Goal: Task Accomplishment & Management: Use online tool/utility

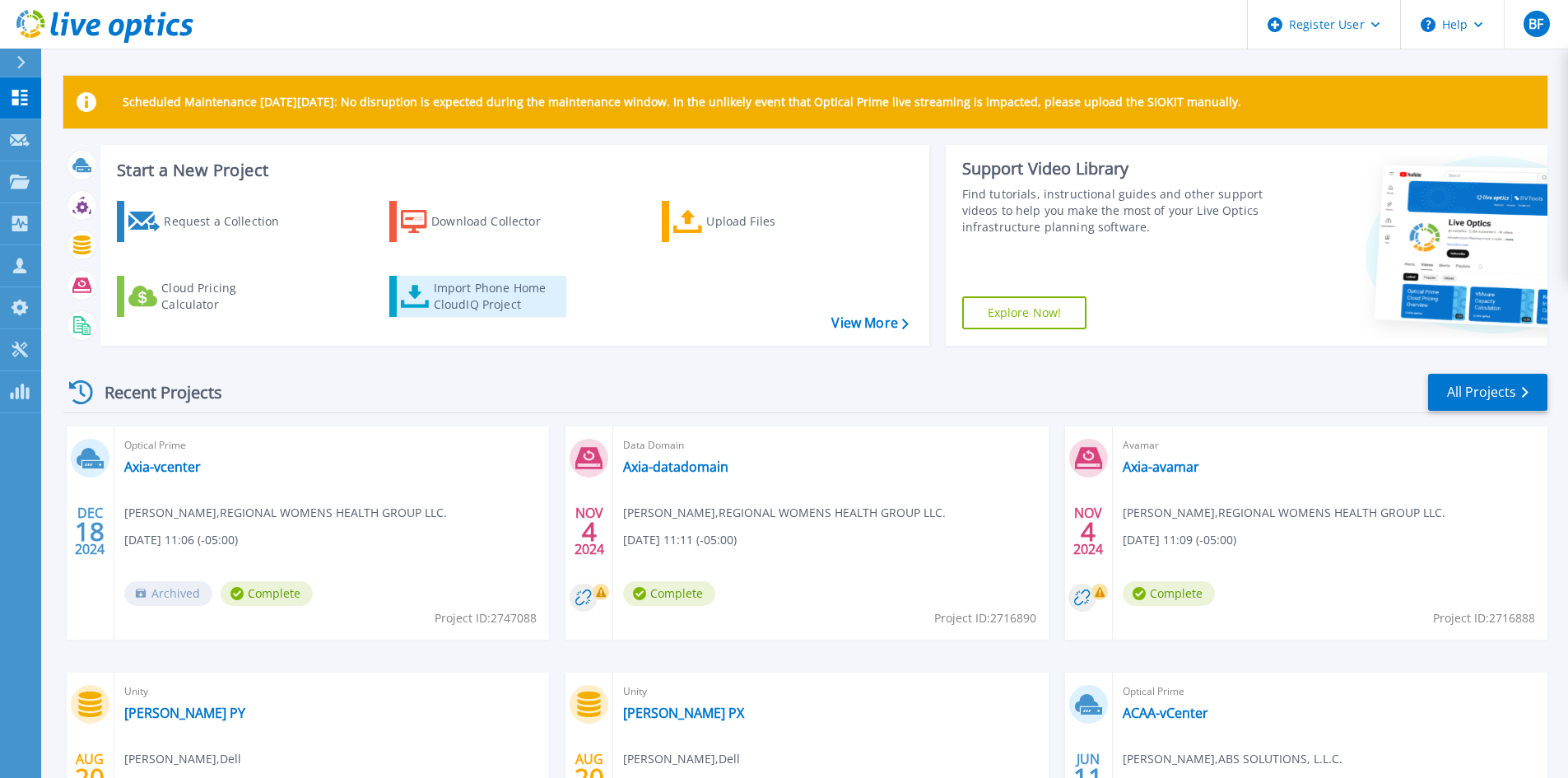
click at [508, 301] on div "Import Phone Home CloudIQ Project" at bounding box center [498, 296] width 128 height 33
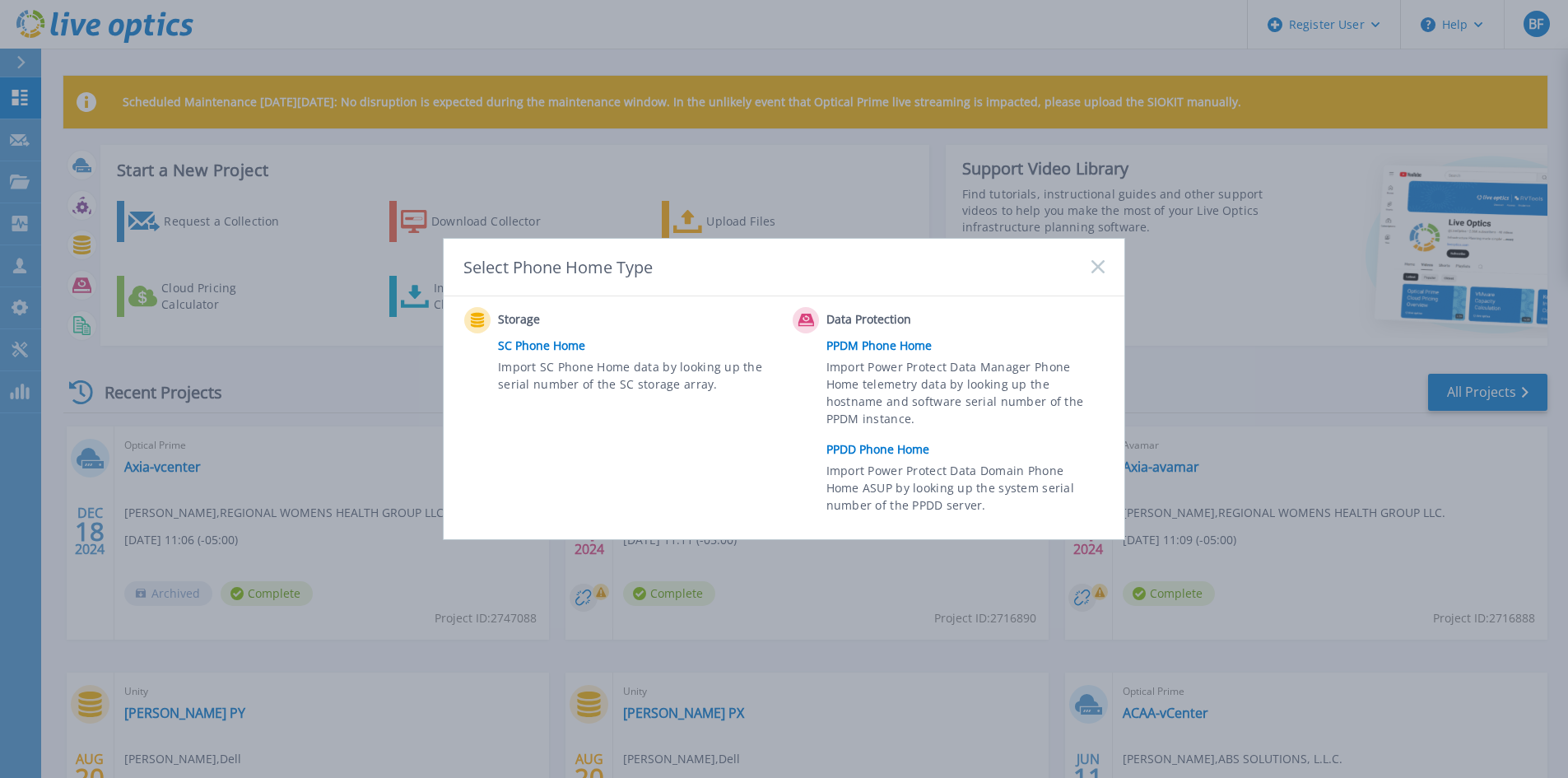
click at [879, 445] on link "PPDD Phone Home" at bounding box center [970, 449] width 287 height 25
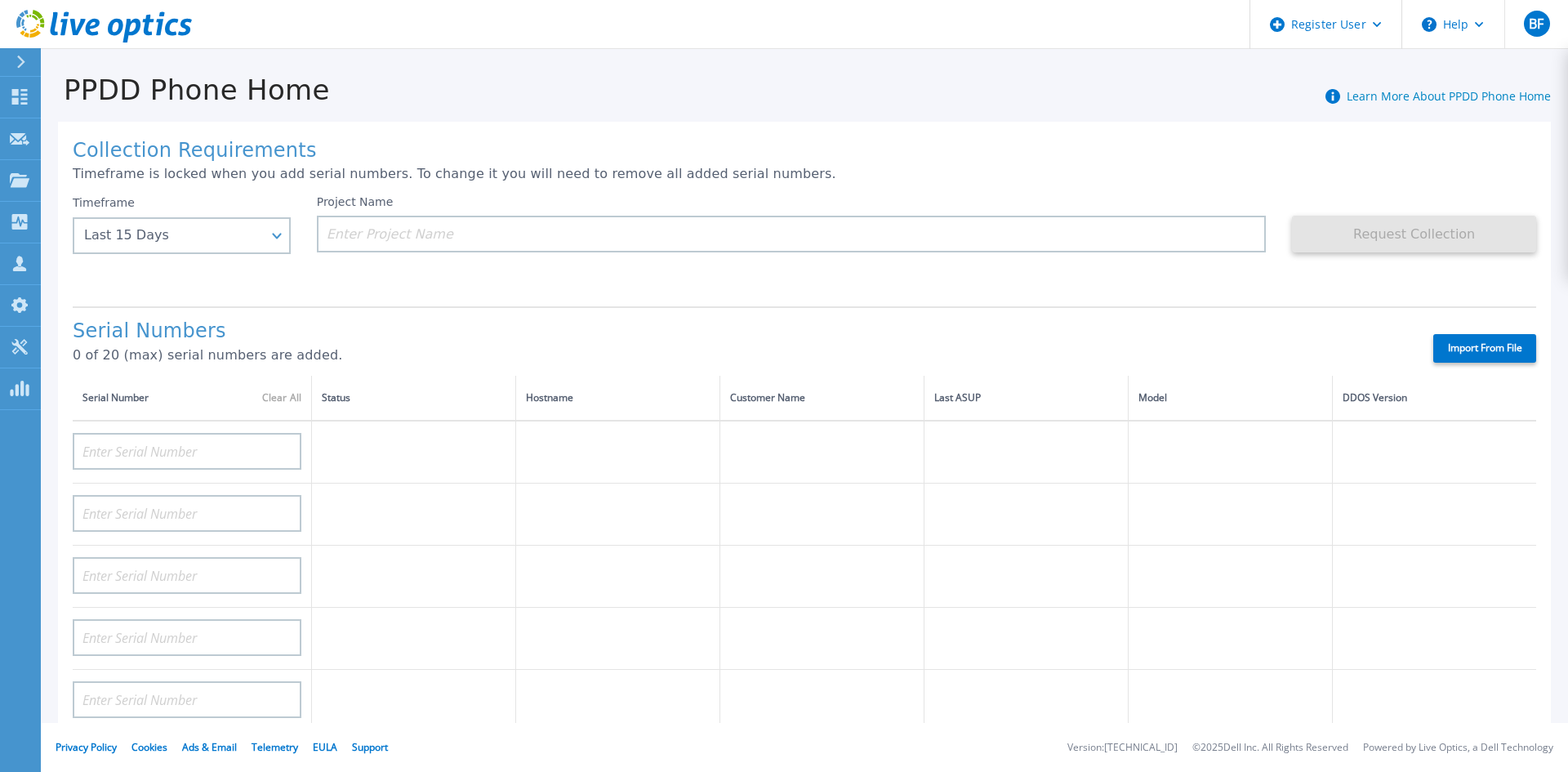
scroll to position [82, 0]
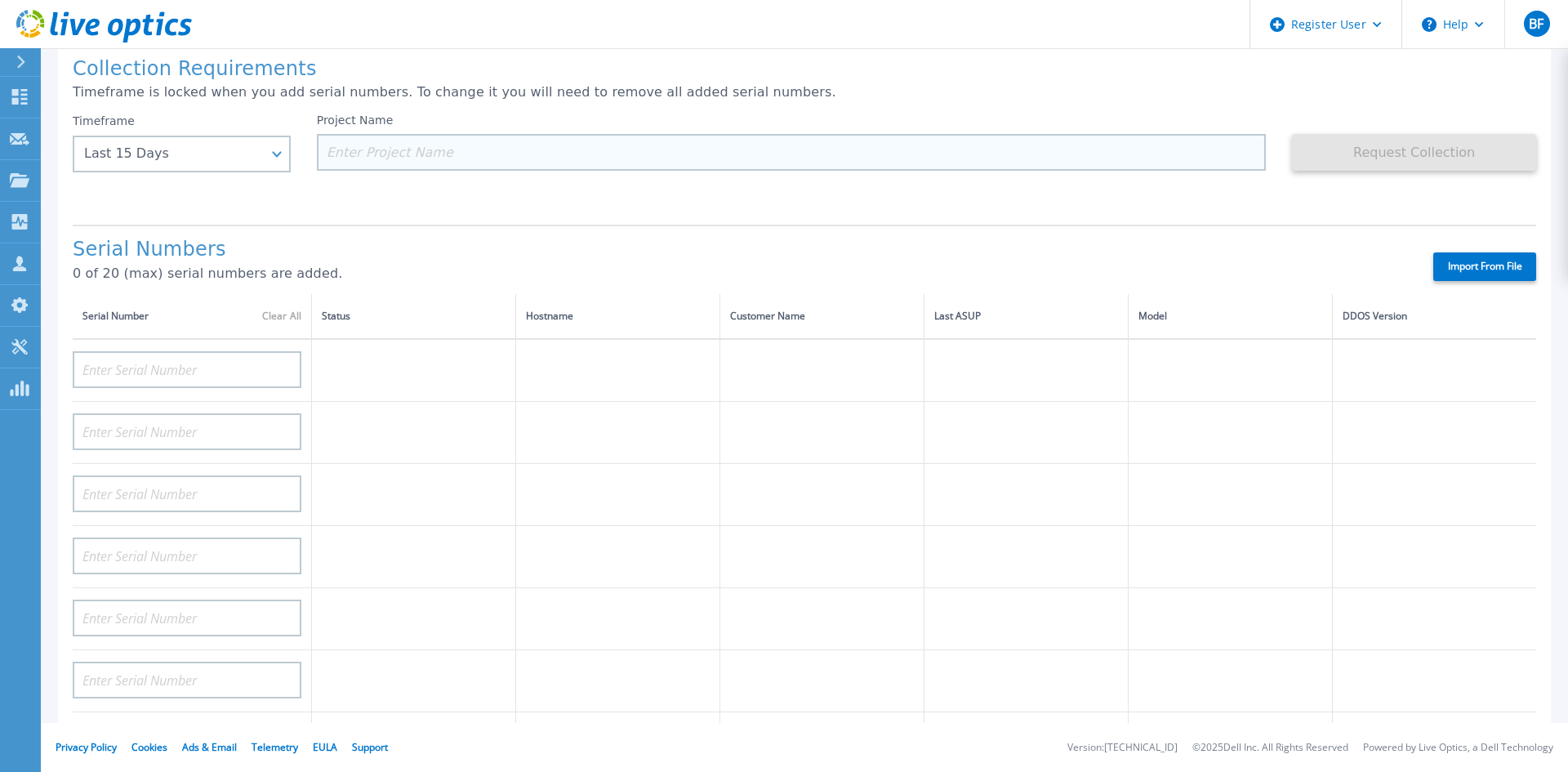
click at [406, 155] on input at bounding box center [792, 152] width 950 height 37
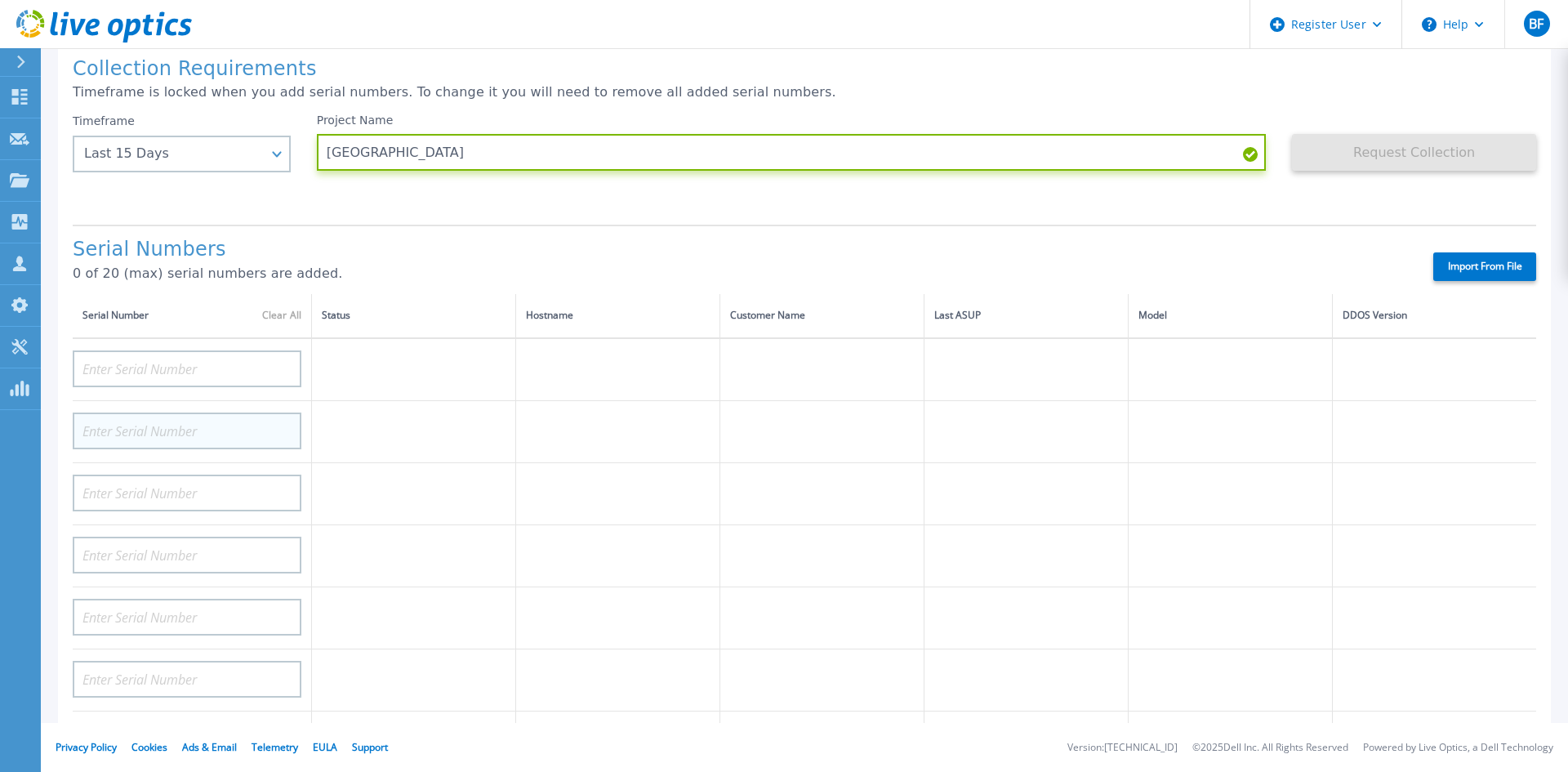
scroll to position [0, 0]
type input "[GEOGRAPHIC_DATA]"
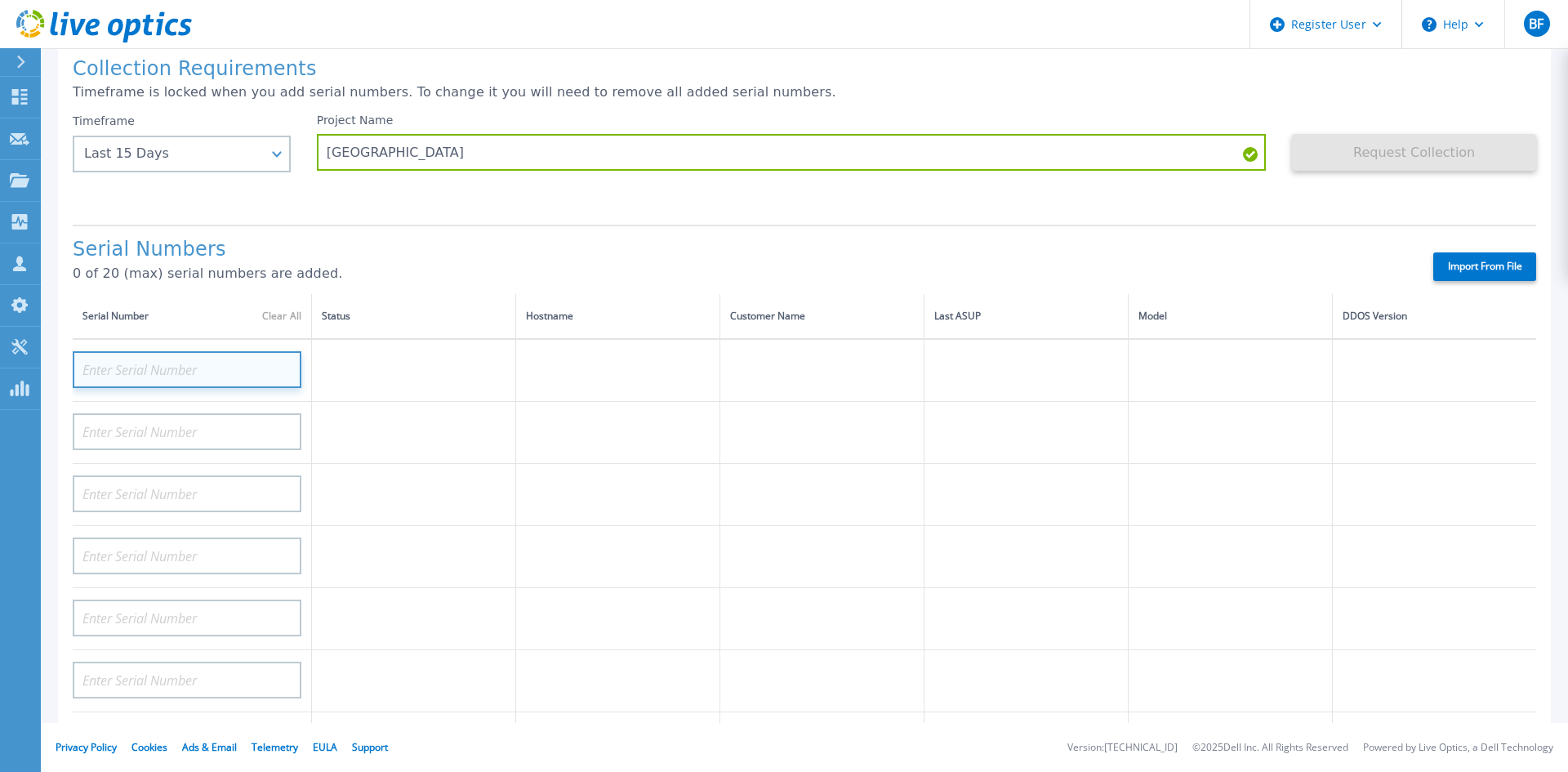
click at [140, 366] on input at bounding box center [187, 370] width 229 height 37
paste input "APX00224501244"
type input "APX00224501244"
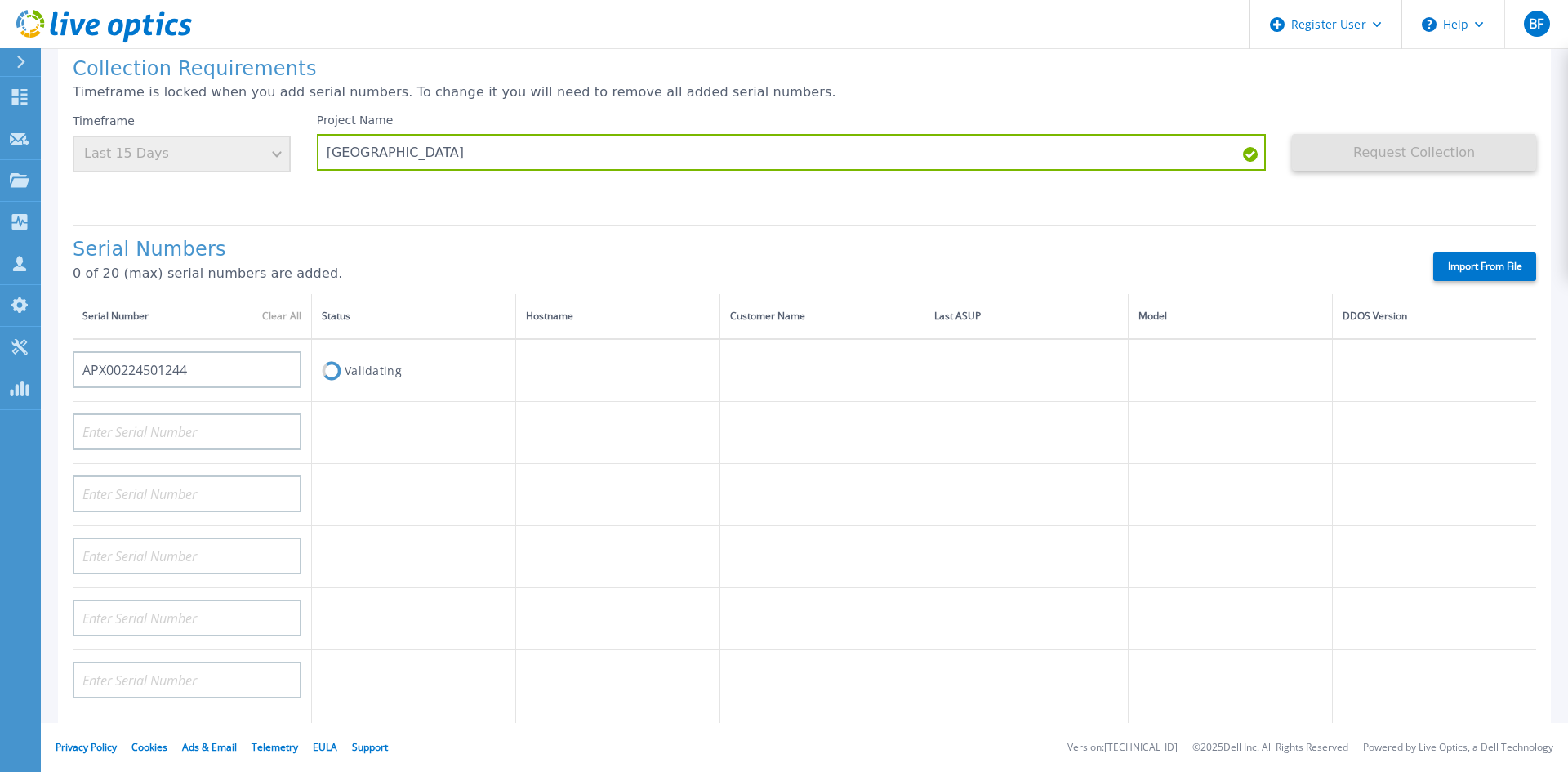
click at [392, 381] on td "Validating" at bounding box center [414, 370] width 204 height 63
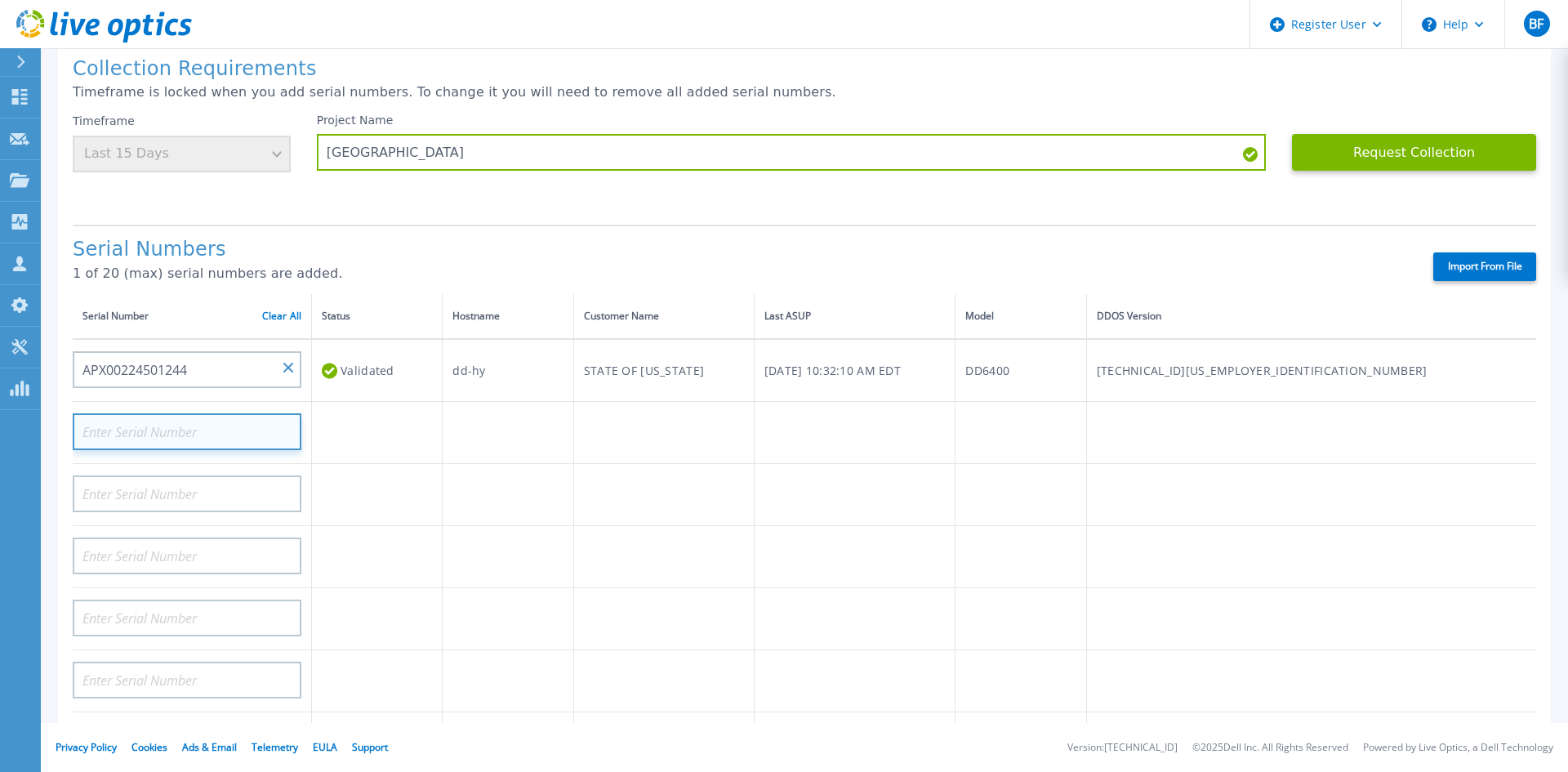
click at [147, 430] on input at bounding box center [187, 431] width 229 height 37
paste input "APX00224501243"
type input "APX00224501243"
click at [464, 256] on h1 "Serial Numbers" at bounding box center [738, 250] width 1331 height 23
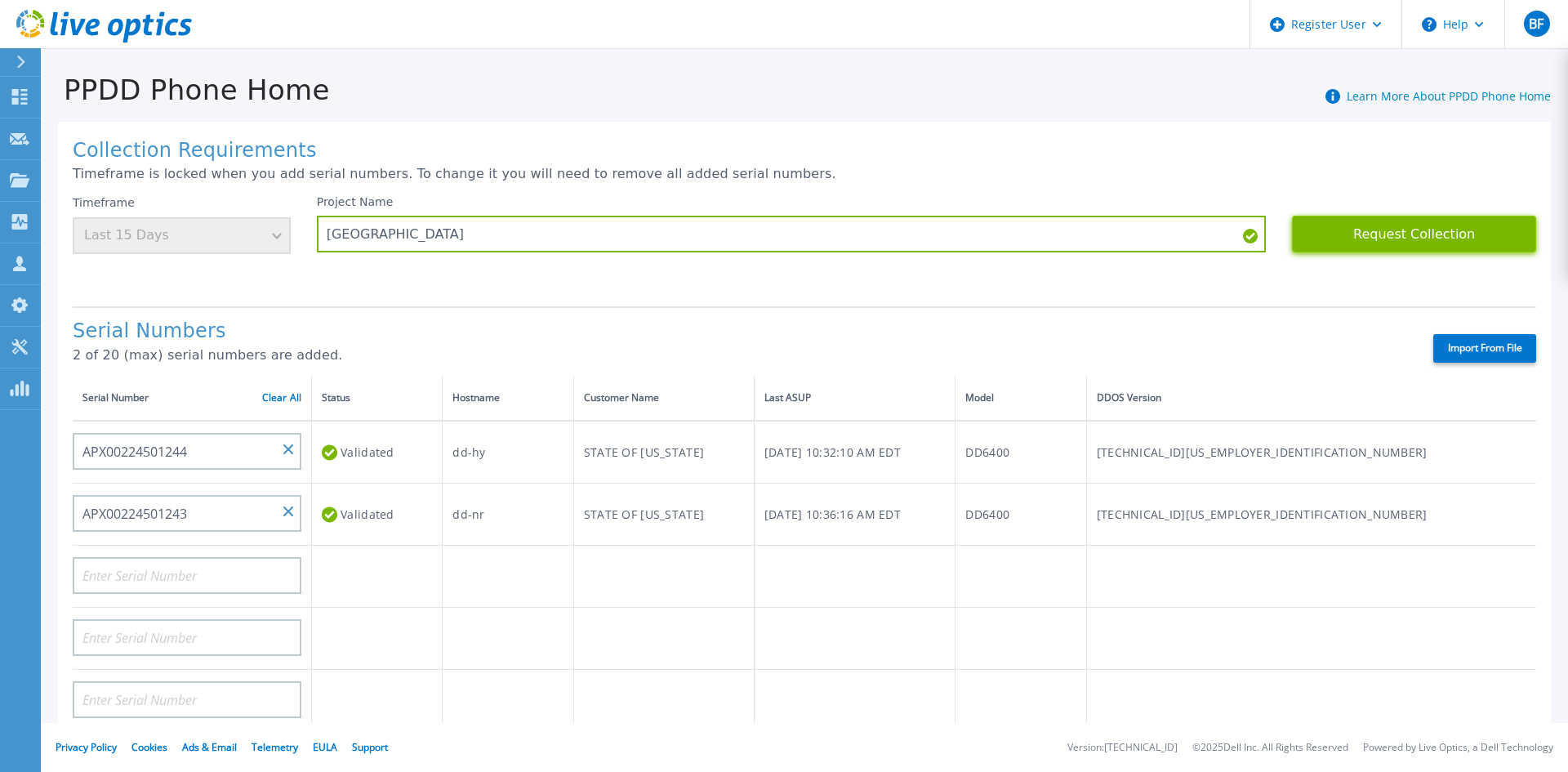
click at [1413, 230] on button "Request Collection" at bounding box center [1413, 234] width 244 height 37
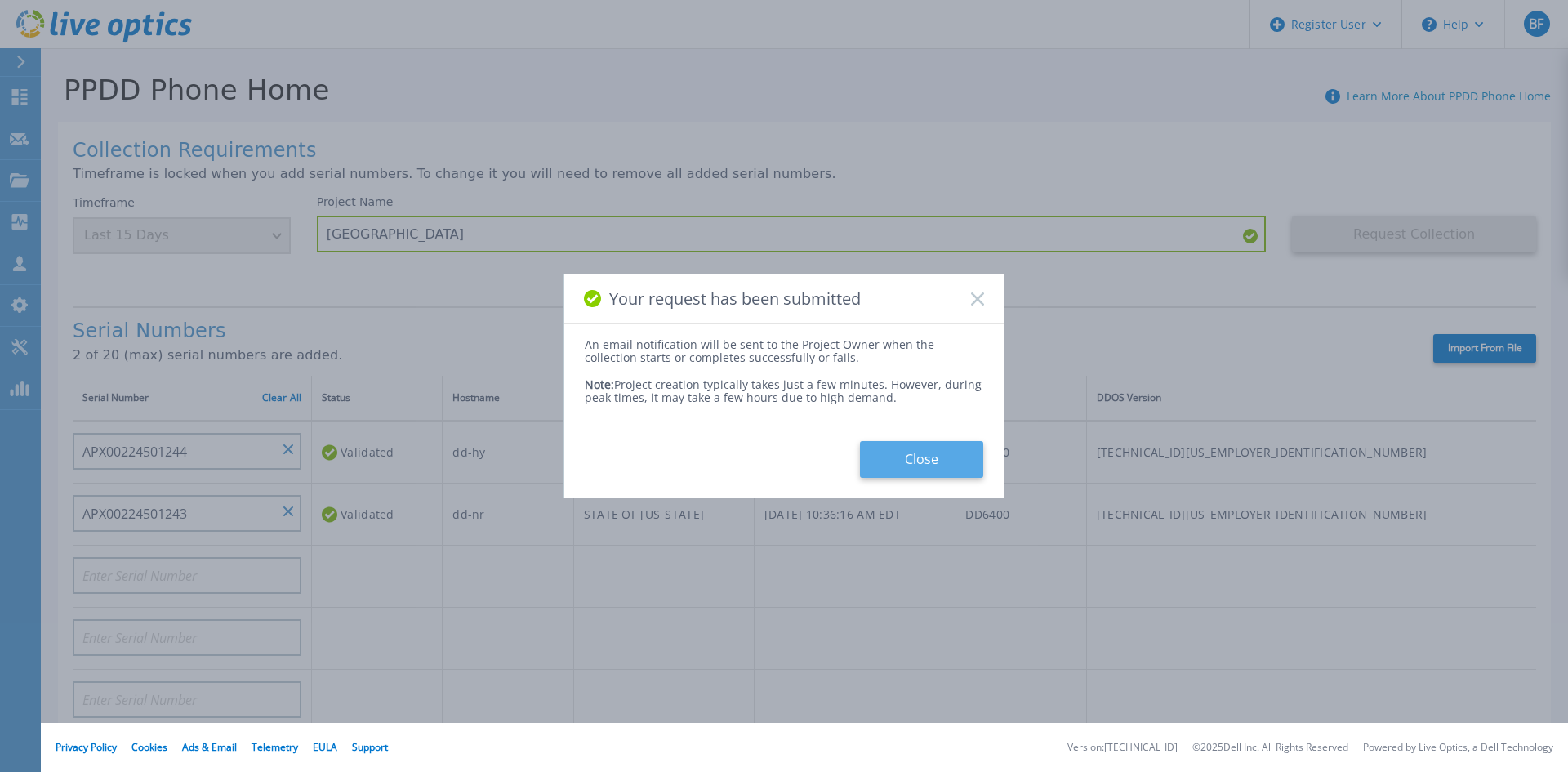
click at [923, 467] on button "Close" at bounding box center [922, 459] width 123 height 37
